Goal: Information Seeking & Learning: Learn about a topic

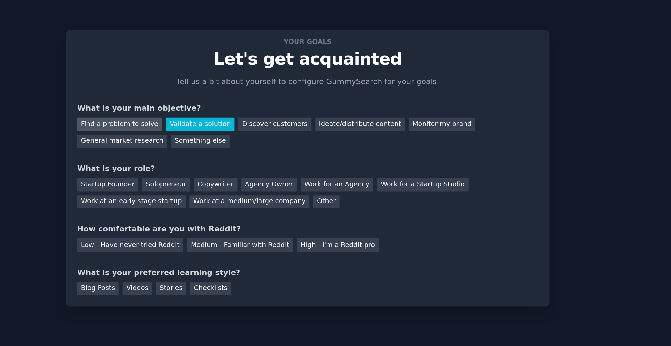
click at [222, 82] on div "Find a problem to solve" at bounding box center [213, 80] width 55 height 9
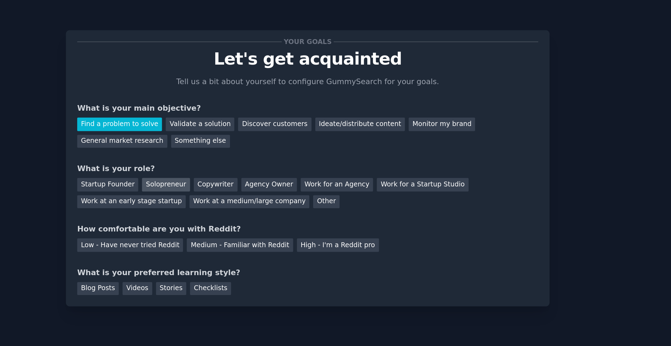
click at [245, 119] on div "Solopreneur" at bounding box center [243, 119] width 31 height 9
click at [282, 160] on div "Medium - Familiar with Reddit" at bounding box center [291, 158] width 68 height 9
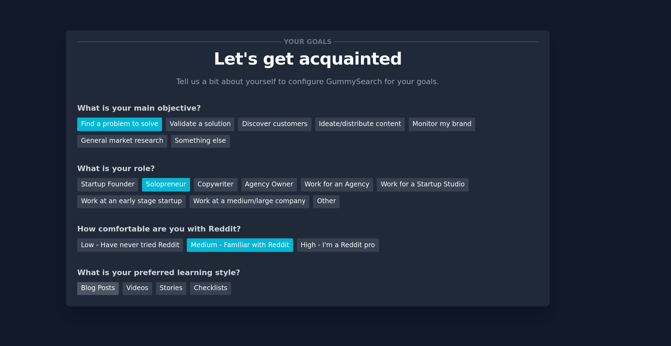
click at [203, 185] on div "Blog Posts" at bounding box center [199, 187] width 27 height 9
click at [220, 187] on div "Videos" at bounding box center [225, 187] width 19 height 9
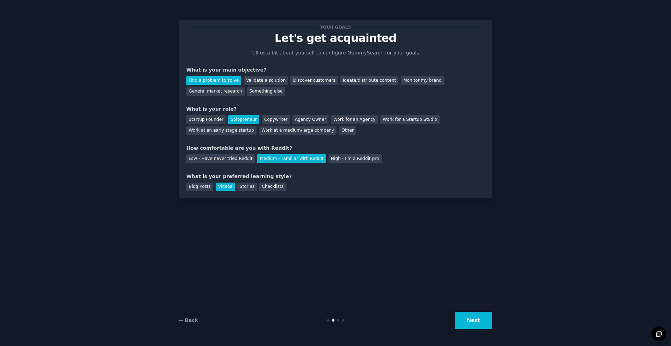
click at [473, 319] on button "Next" at bounding box center [473, 320] width 37 height 17
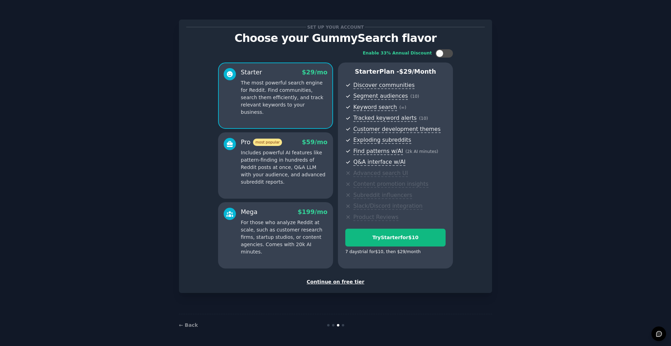
click at [350, 282] on div "Continue on free tier" at bounding box center [335, 282] width 298 height 7
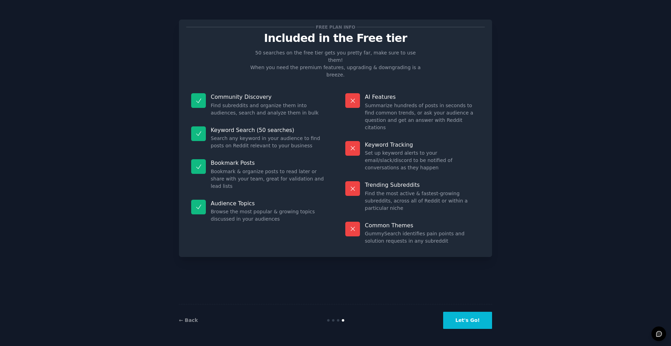
click at [485, 322] on button "Let's Go!" at bounding box center [467, 320] width 49 height 17
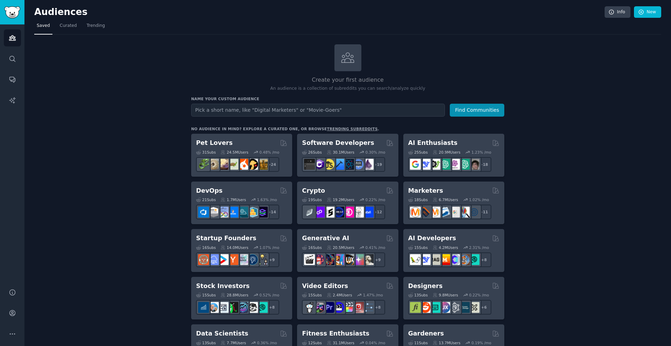
click at [316, 107] on input "text" at bounding box center [318, 110] width 254 height 13
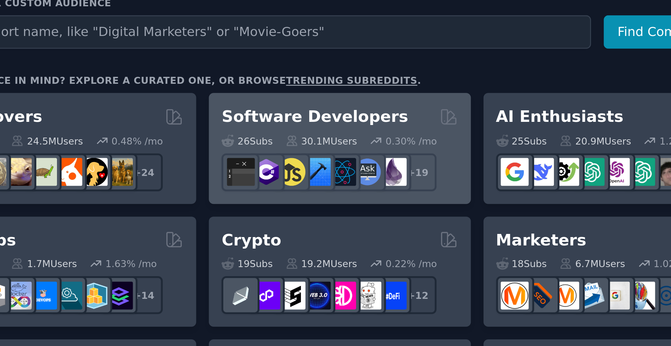
click at [350, 142] on h2 "Software Developers" at bounding box center [338, 143] width 72 height 9
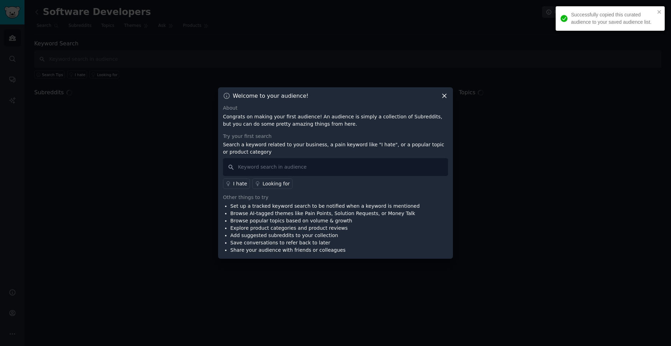
click at [345, 156] on div "Try your first search Search a keyword related to your business, a pain keyword…" at bounding box center [335, 161] width 225 height 57
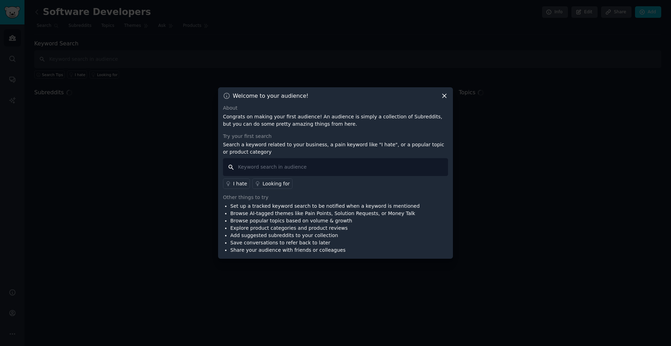
click at [346, 164] on input "text" at bounding box center [335, 167] width 225 height 18
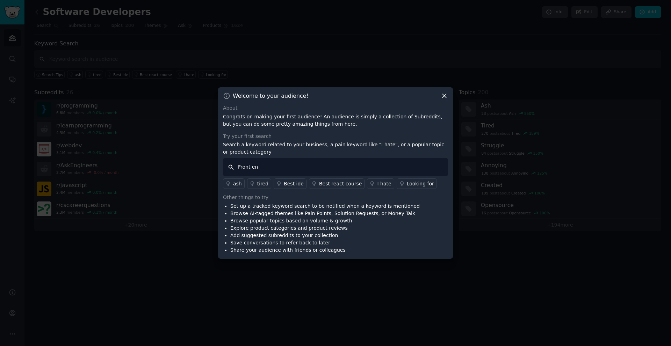
type input "Front end"
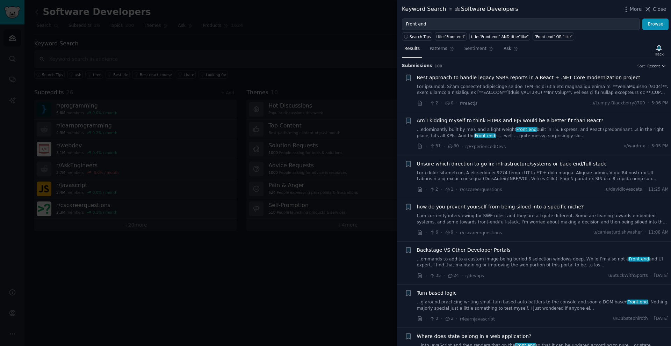
click at [509, 91] on link at bounding box center [543, 90] width 252 height 12
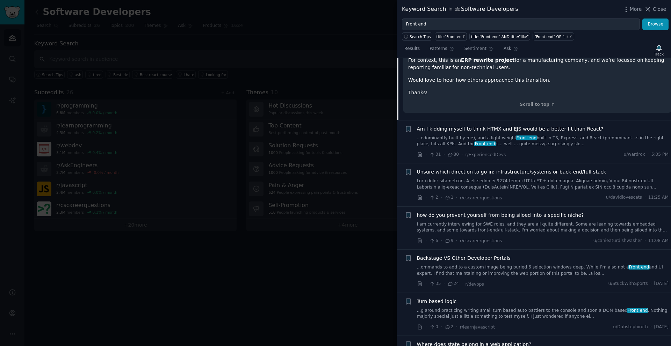
scroll to position [46, 0]
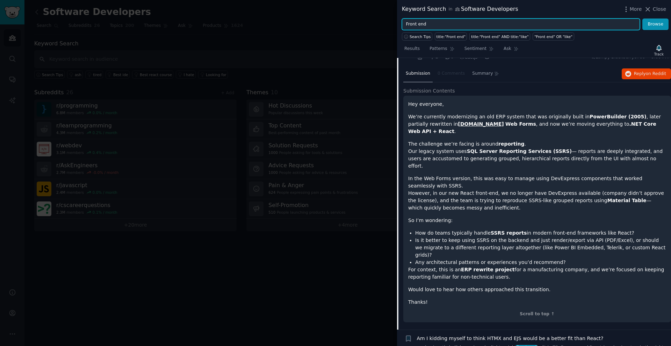
click at [456, 24] on input "Front end" at bounding box center [521, 25] width 238 height 12
type input "React"
click at [642, 19] on button "Browse" at bounding box center [655, 25] width 26 height 12
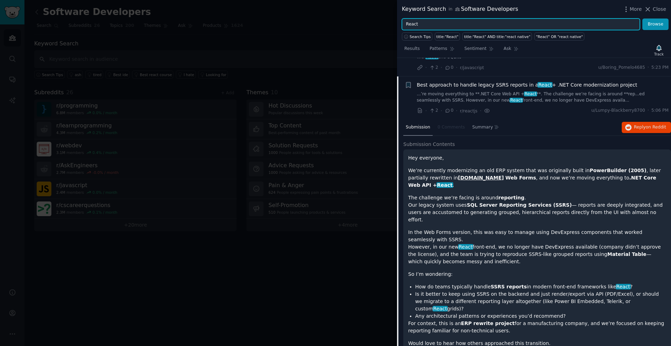
scroll to position [0, 0]
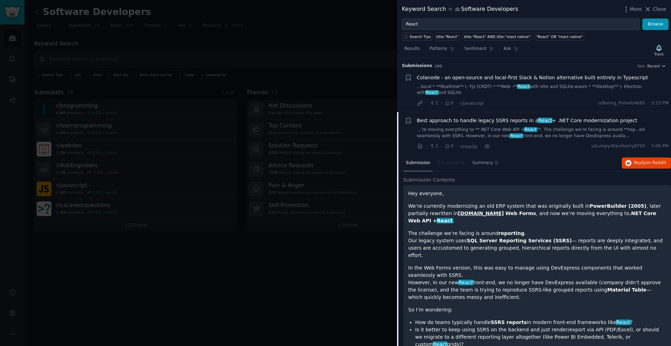
click at [492, 77] on span "Colanode - an open-source and local-first Slack & Notion alternative built enti…" at bounding box center [532, 77] width 231 height 7
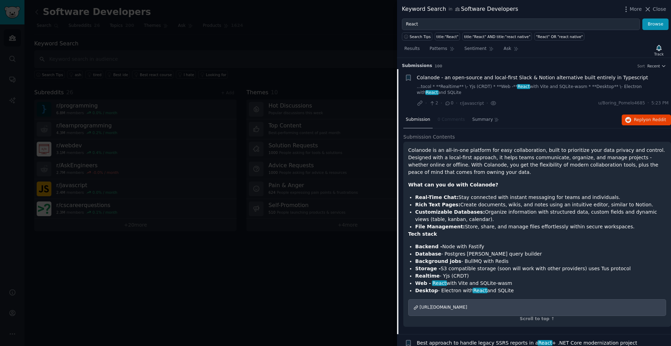
scroll to position [11, 0]
